Goal: Find specific page/section: Find specific page/section

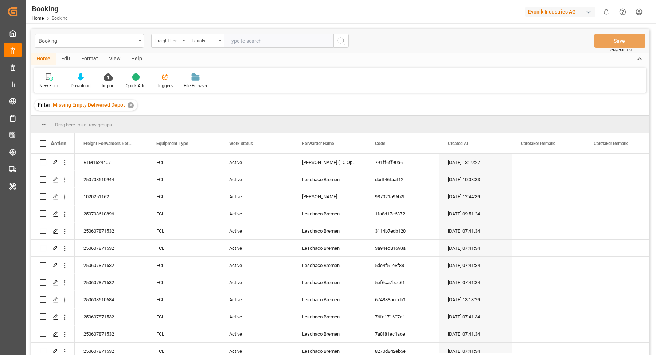
click at [473, 30] on div "Booking Freight Forwarder's Reference No. Equals Save Ctrl/CMD + S" at bounding box center [340, 41] width 619 height 24
drag, startPoint x: 110, startPoint y: 60, endPoint x: 86, endPoint y: 71, distance: 26.4
click at [111, 60] on div "View" at bounding box center [115, 59] width 22 height 12
click at [48, 84] on div "Default" at bounding box center [46, 85] width 14 height 7
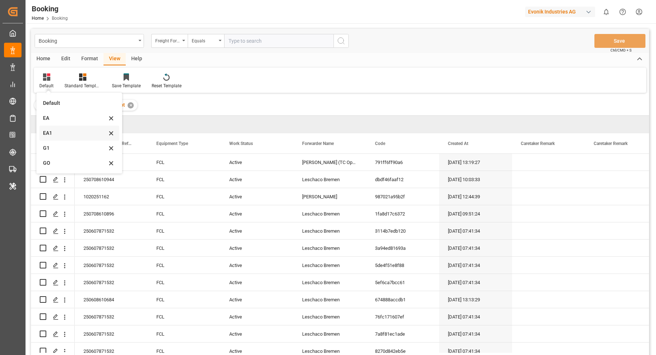
click at [77, 134] on div "EA1" at bounding box center [75, 133] width 64 height 8
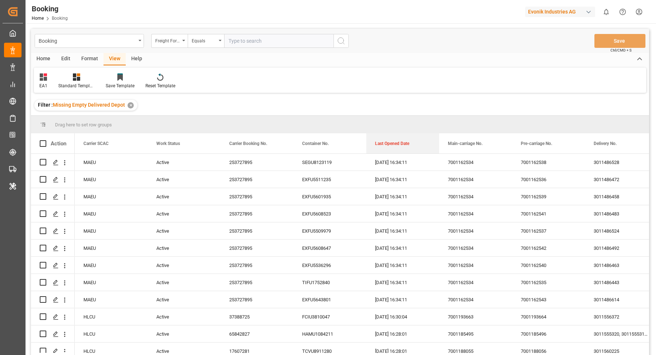
drag, startPoint x: 390, startPoint y: 143, endPoint x: 398, endPoint y: 113, distance: 30.3
click at [398, 113] on div "Booking Freight Forwarder's Reference No. Equals Save Ctrl/CMD + S Home Edit Fo…" at bounding box center [340, 201] width 619 height 345
click at [396, 135] on div "Last Opened Date" at bounding box center [399, 143] width 49 height 20
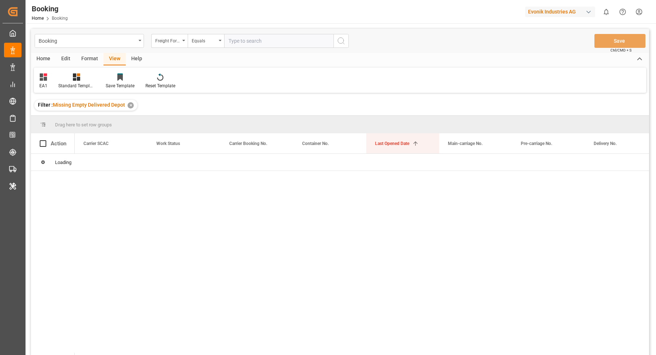
click at [398, 122] on div "Drag here to set row groups" at bounding box center [340, 125] width 619 height 18
drag, startPoint x: 388, startPoint y: 141, endPoint x: 390, endPoint y: 125, distance: 15.7
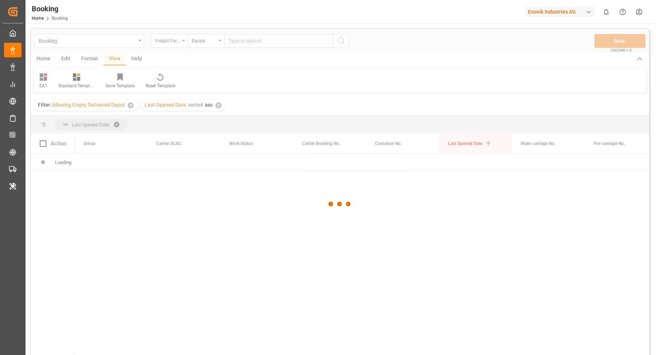
click at [218, 103] on div at bounding box center [340, 204] width 619 height 350
click at [217, 105] on div at bounding box center [340, 204] width 619 height 350
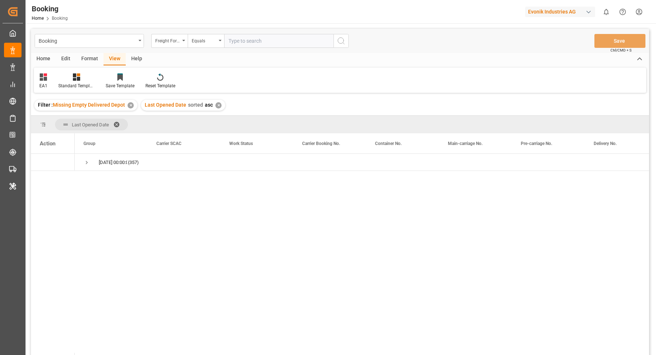
click at [217, 105] on div "✕" at bounding box center [219, 105] width 6 height 6
click at [130, 105] on div "✕" at bounding box center [131, 105] width 6 height 6
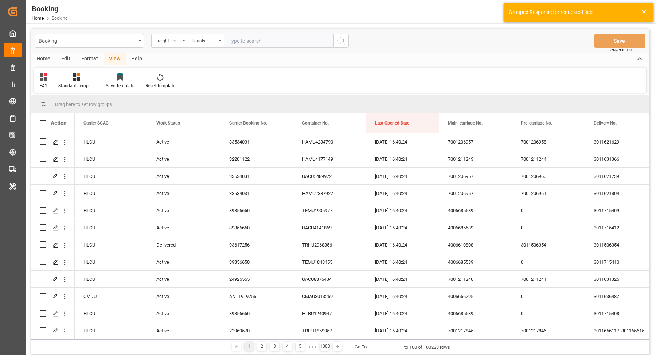
click at [38, 59] on div "Home" at bounding box center [43, 59] width 25 height 12
